Goal: Find specific page/section: Find specific page/section

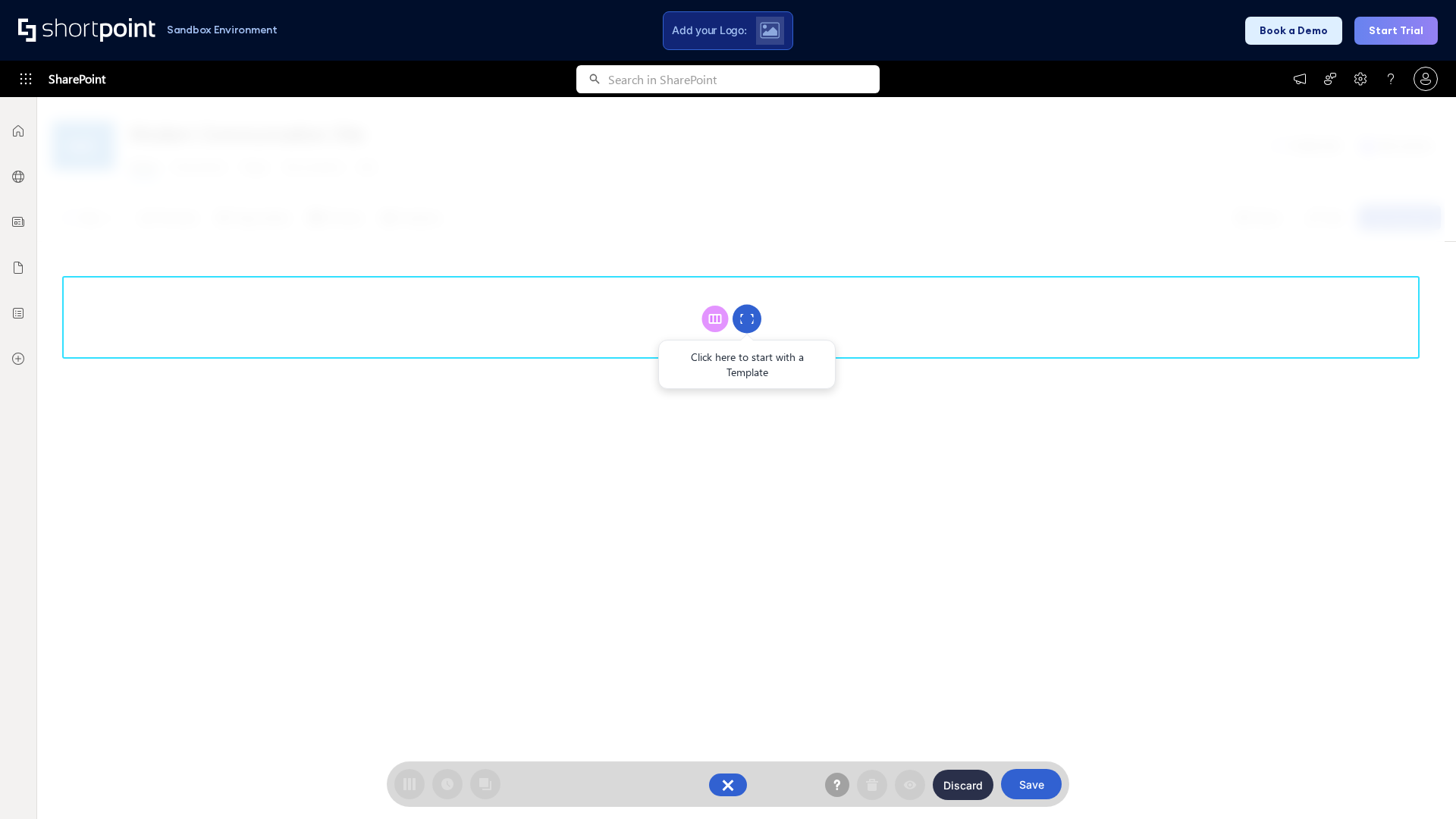
click at [747, 318] on circle at bounding box center [747, 319] width 29 height 29
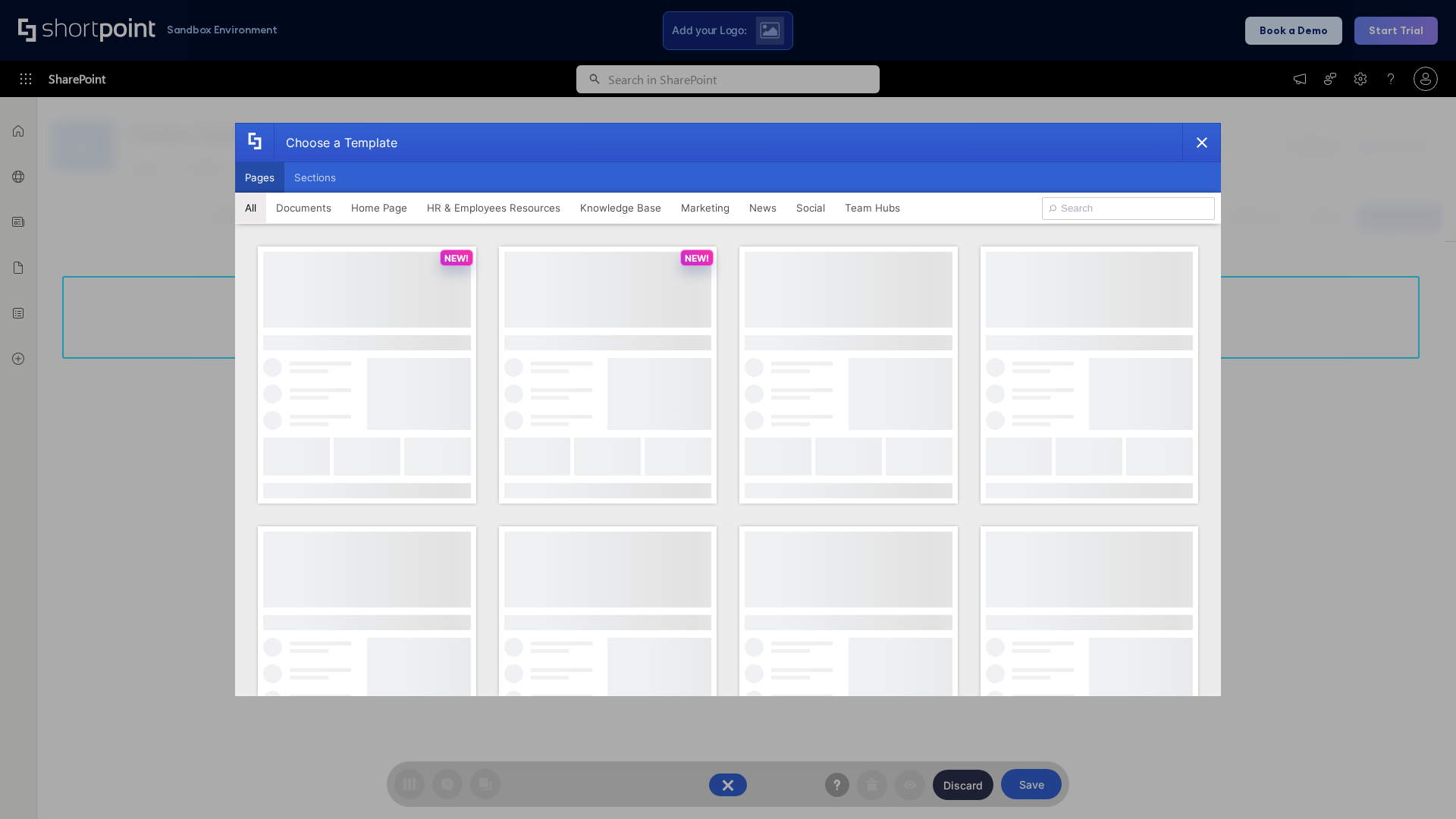
click at [260, 178] on button "Pages" at bounding box center [260, 178] width 49 height 31
type input "HR 5"
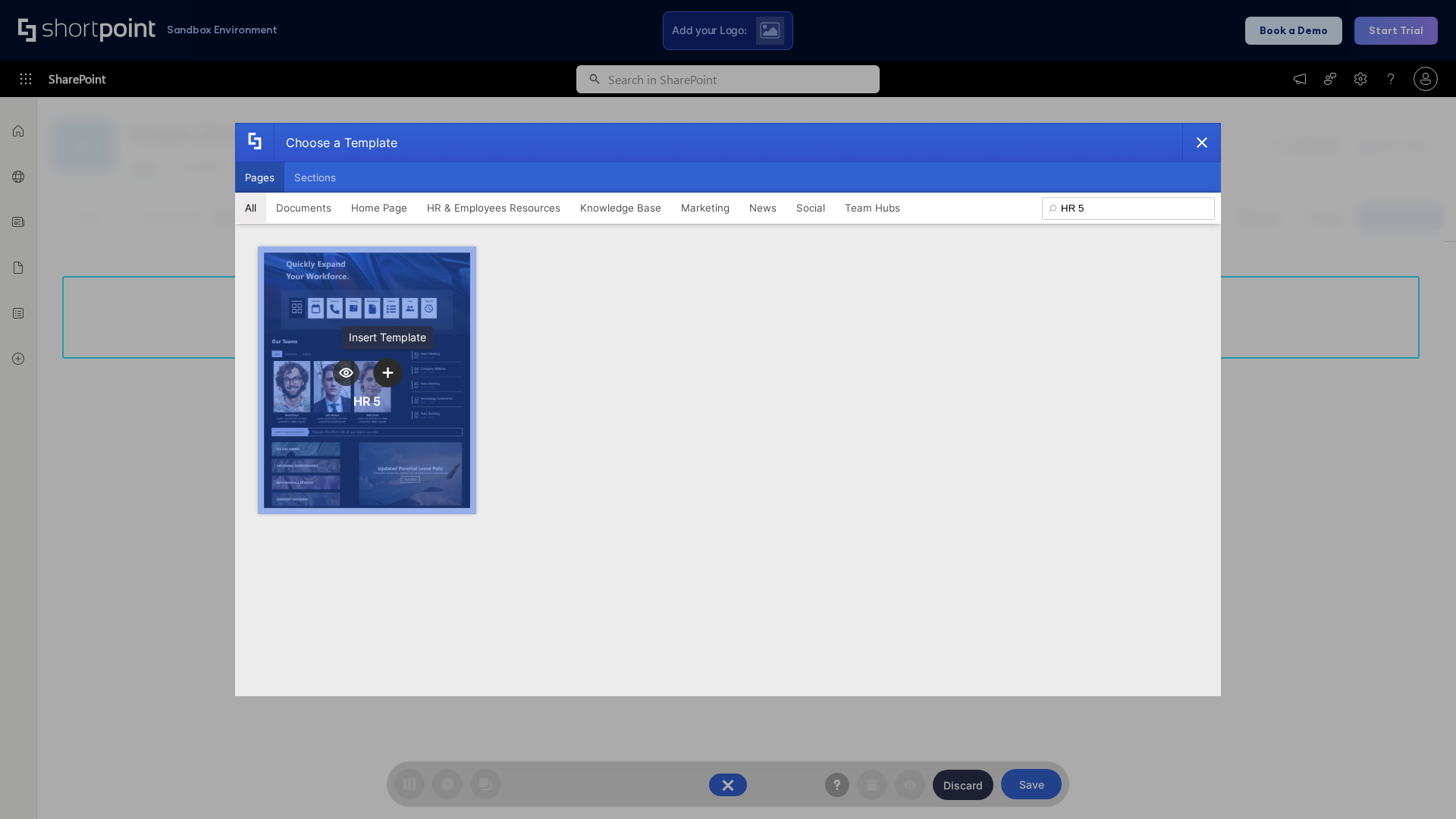
click at [387, 372] on icon "template selector" at bounding box center [387, 372] width 10 height 10
